Goal: Task Accomplishment & Management: Use online tool/utility

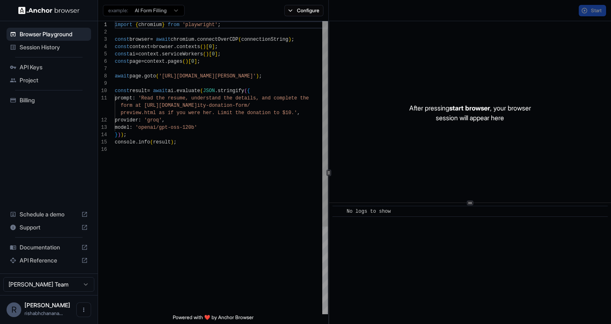
scroll to position [73, 0]
click at [49, 45] on span "Session History" at bounding box center [54, 47] width 68 height 8
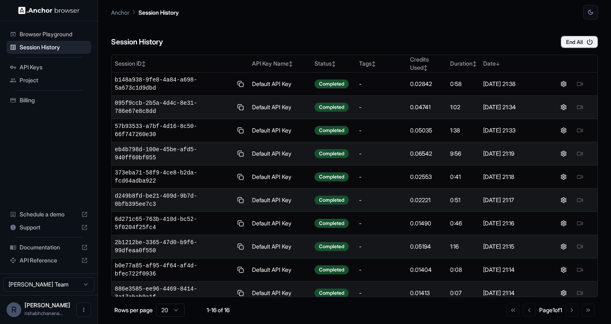
click at [53, 69] on span "API Keys" at bounding box center [54, 67] width 68 height 8
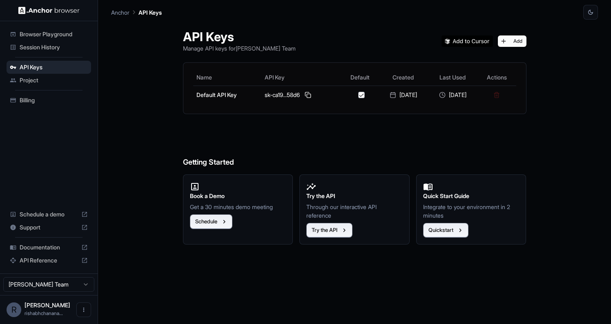
click at [50, 82] on span "Project" at bounding box center [54, 80] width 68 height 8
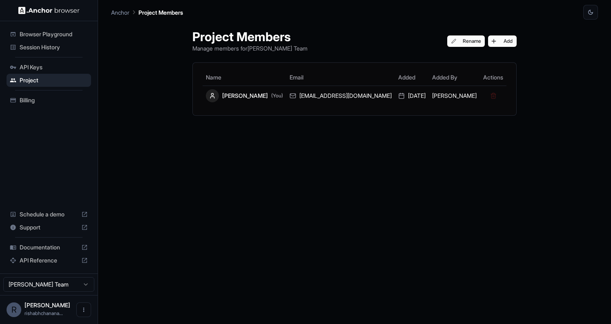
click at [55, 44] on span "Session History" at bounding box center [54, 47] width 68 height 8
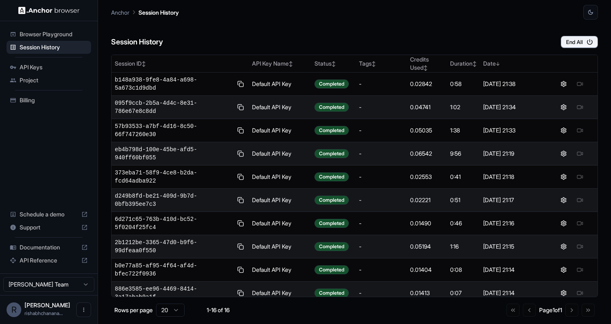
click at [58, 30] on span "Browser Playground" at bounding box center [54, 34] width 68 height 8
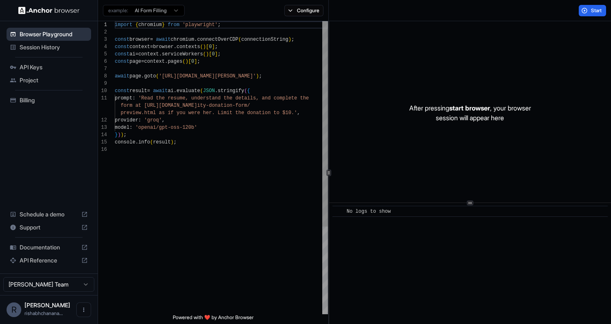
scroll to position [73, 0]
click at [50, 49] on span "Session History" at bounding box center [54, 47] width 68 height 8
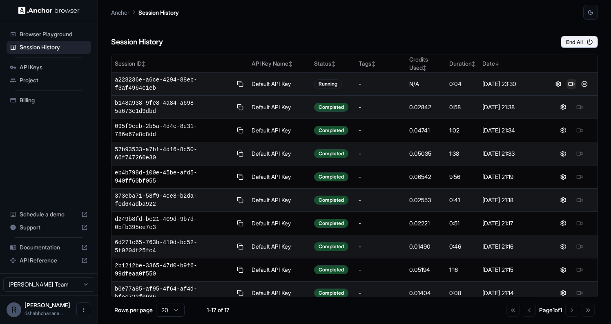
click at [572, 85] on button at bounding box center [571, 84] width 10 height 10
click at [581, 84] on button at bounding box center [584, 84] width 10 height 10
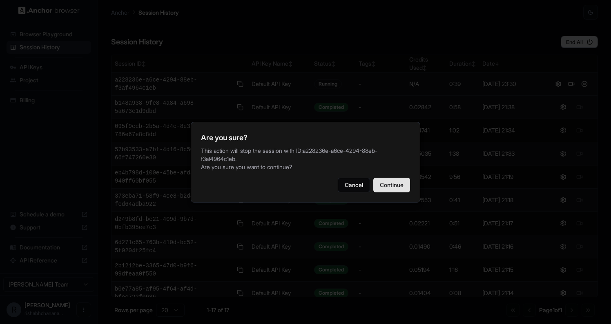
click at [394, 183] on button "Continue" at bounding box center [391, 185] width 37 height 15
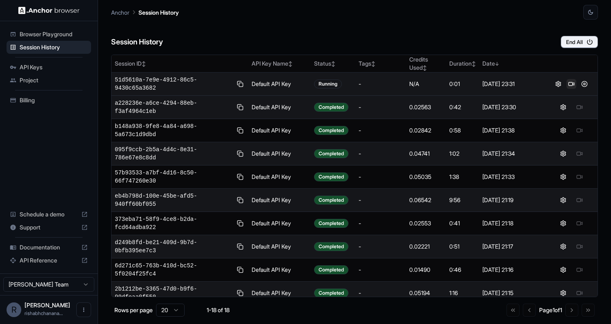
click at [572, 82] on button at bounding box center [571, 84] width 10 height 10
click at [585, 108] on button at bounding box center [584, 107] width 10 height 10
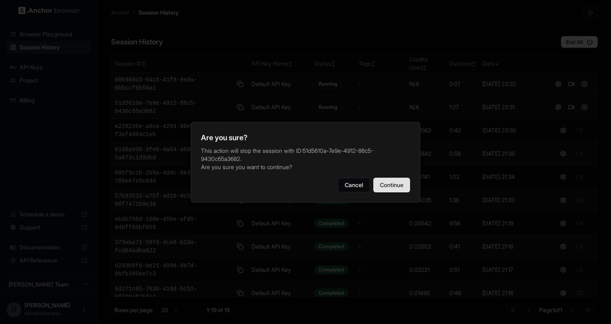
click at [383, 190] on button "Continue" at bounding box center [391, 185] width 37 height 15
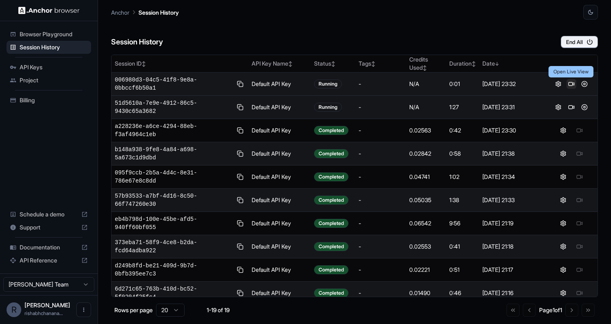
click at [574, 83] on button at bounding box center [571, 84] width 10 height 10
click at [582, 83] on button at bounding box center [584, 84] width 10 height 10
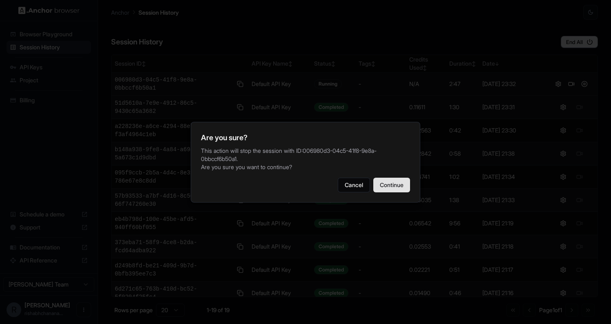
click at [389, 186] on button "Continue" at bounding box center [391, 185] width 37 height 15
